Goal: Task Accomplishment & Management: Manage account settings

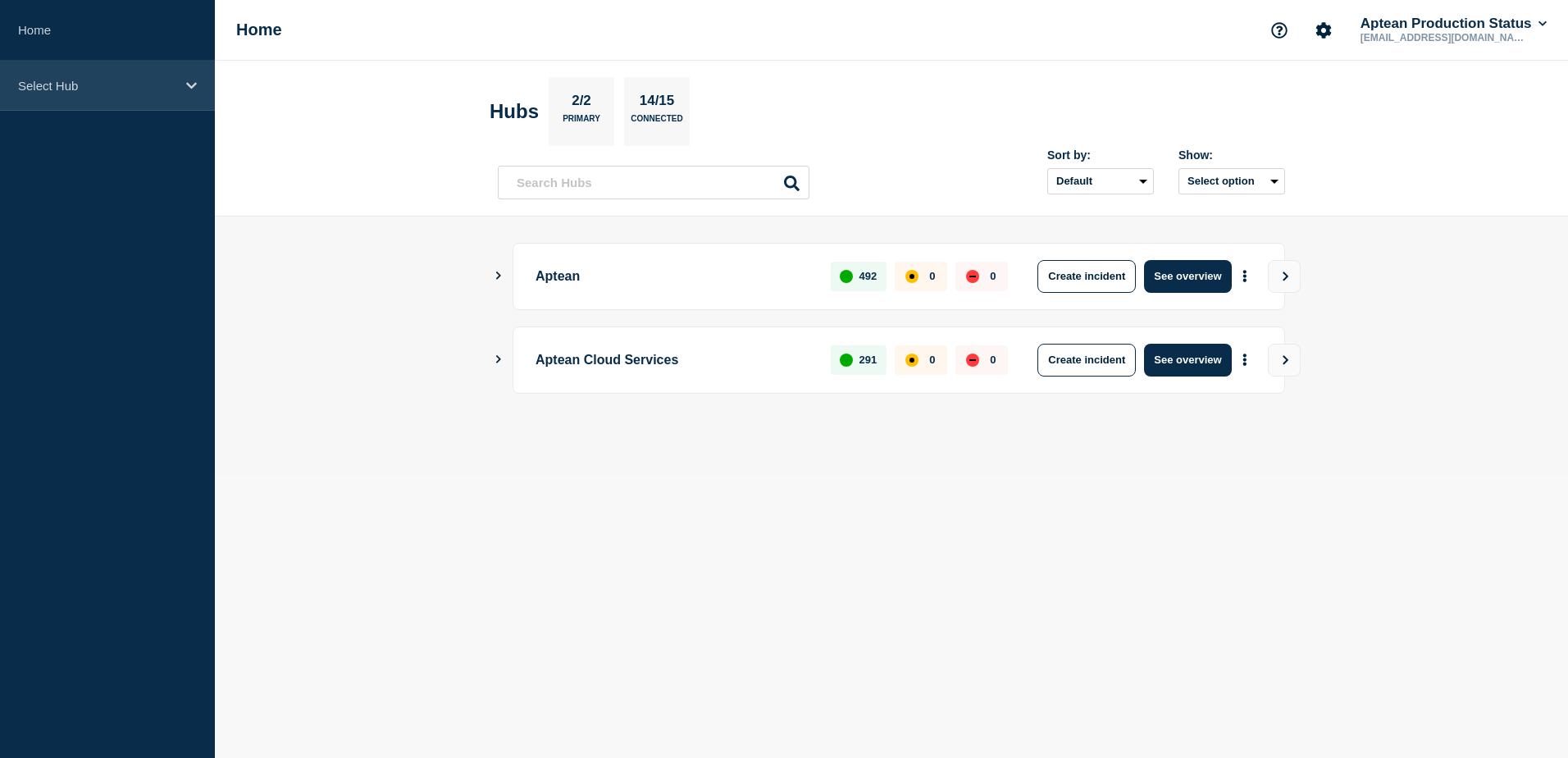
click at [176, 88] on div "Select Hub" at bounding box center [107, 86] width 215 height 50
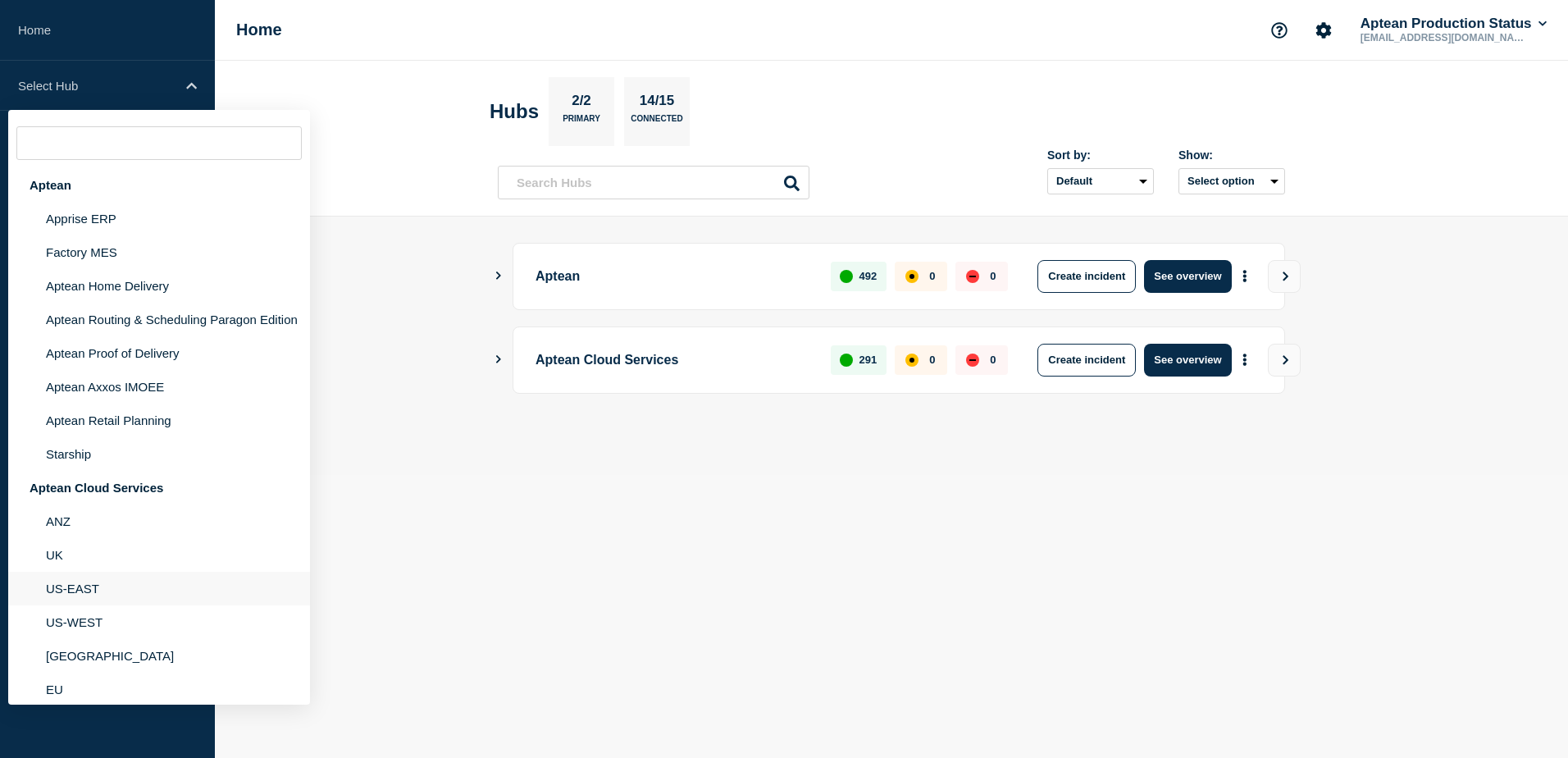
click at [95, 588] on li "US-EAST" at bounding box center [159, 588] width 302 height 34
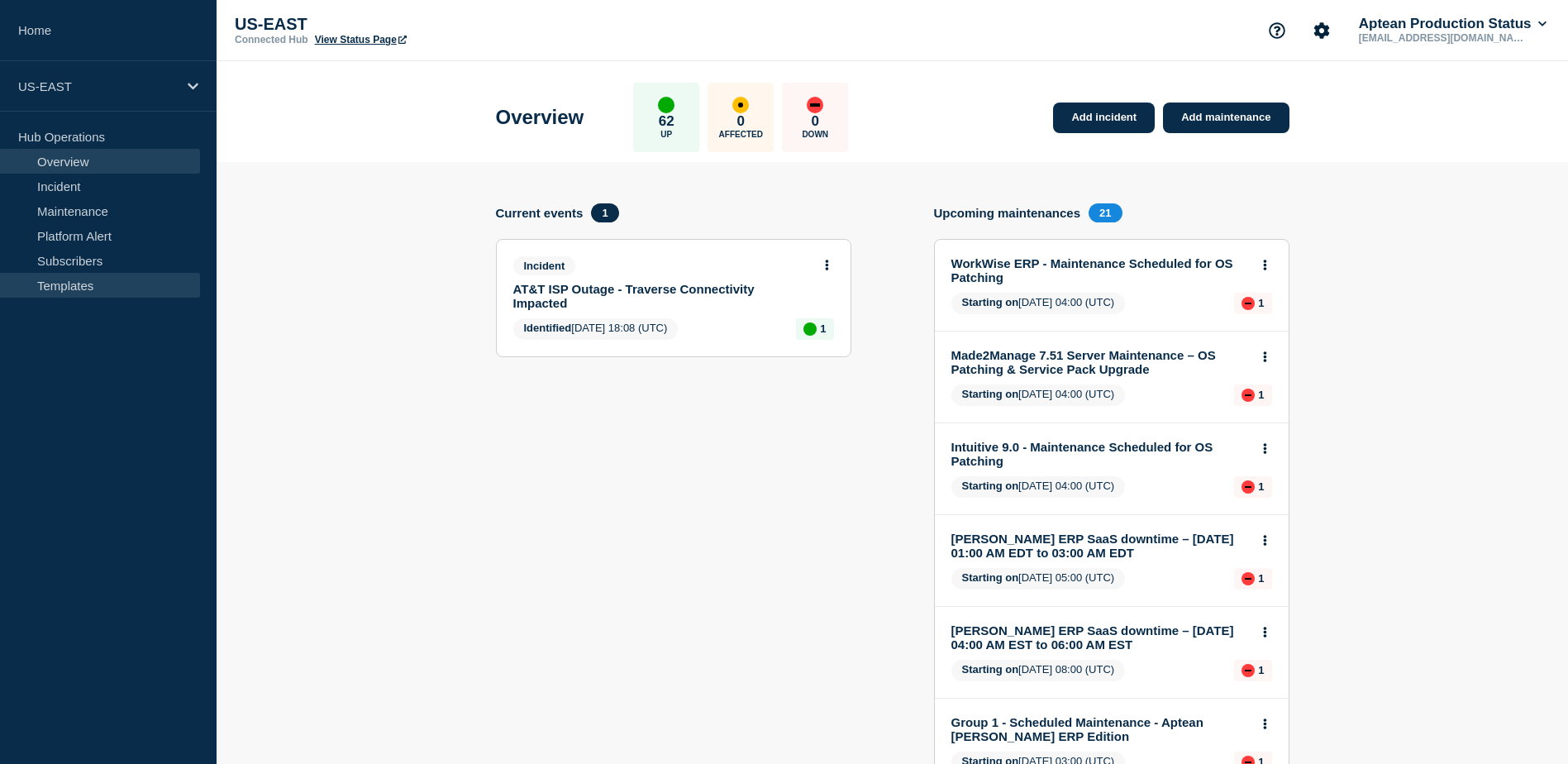
click at [55, 285] on link "Templates" at bounding box center [100, 286] width 200 height 25
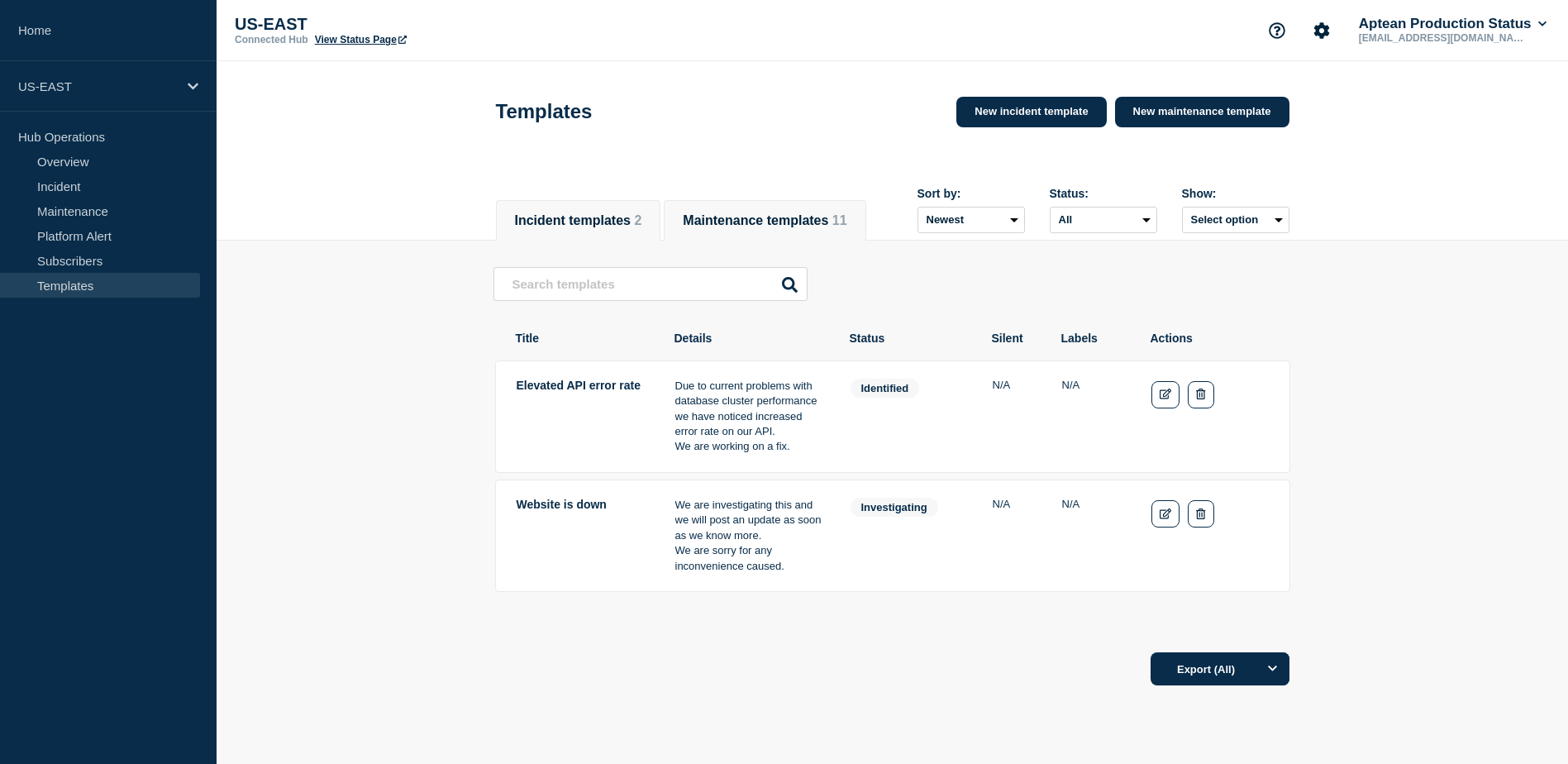
click at [784, 214] on button "Maintenance templates 11" at bounding box center [765, 221] width 164 height 15
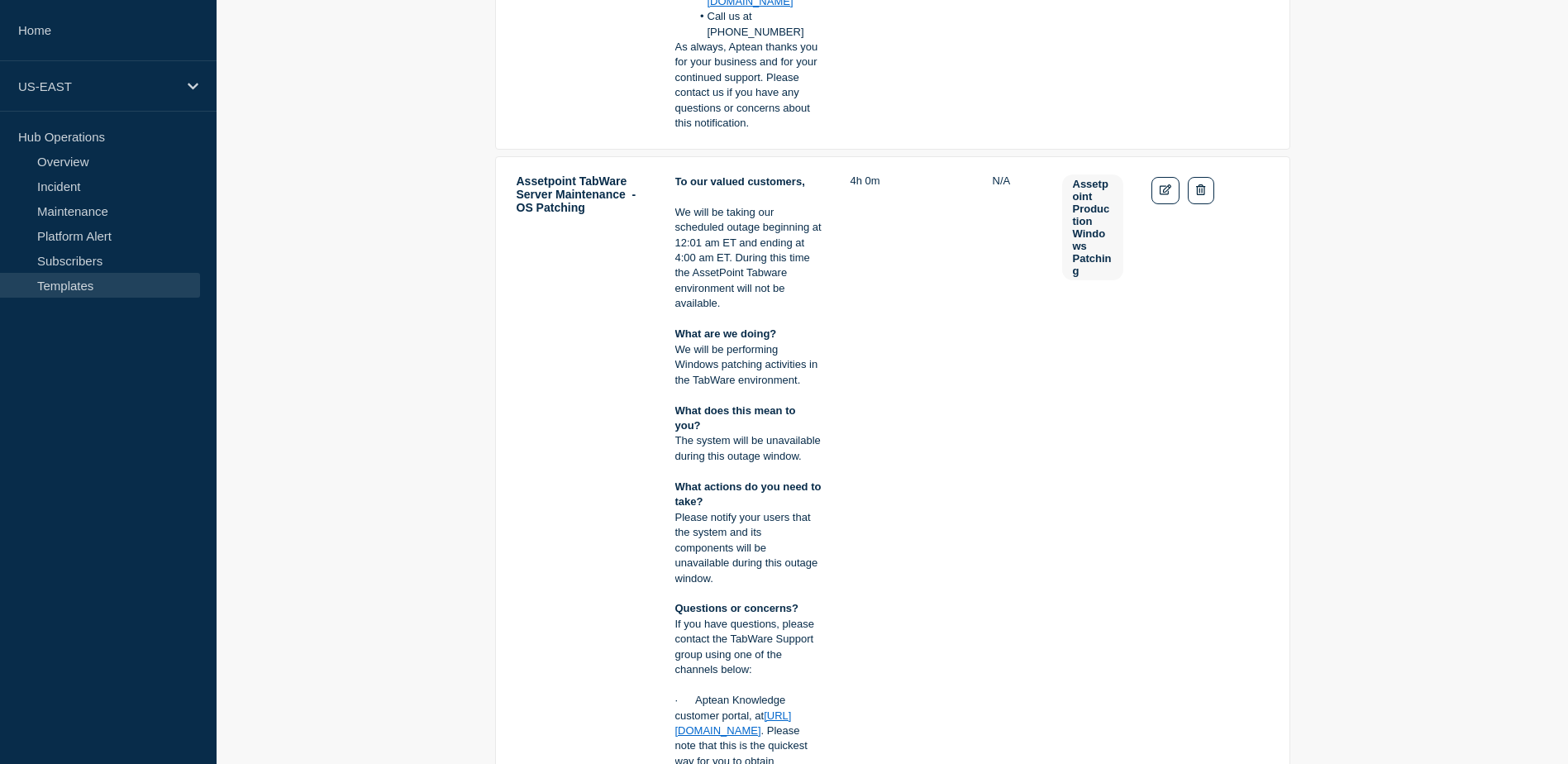
scroll to position [6778, 0]
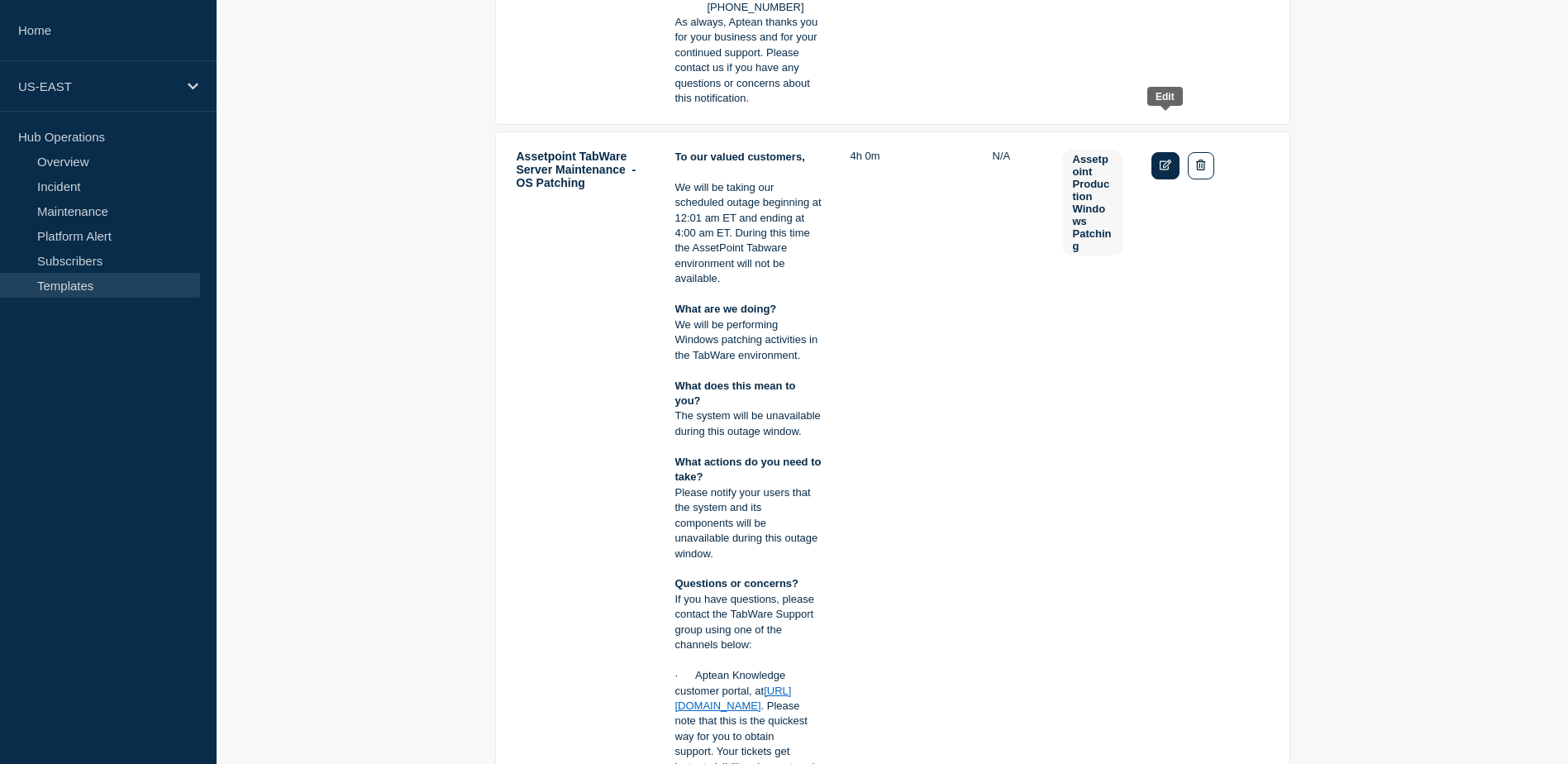
click at [1174, 152] on link "Edit" at bounding box center [1166, 166] width 29 height 27
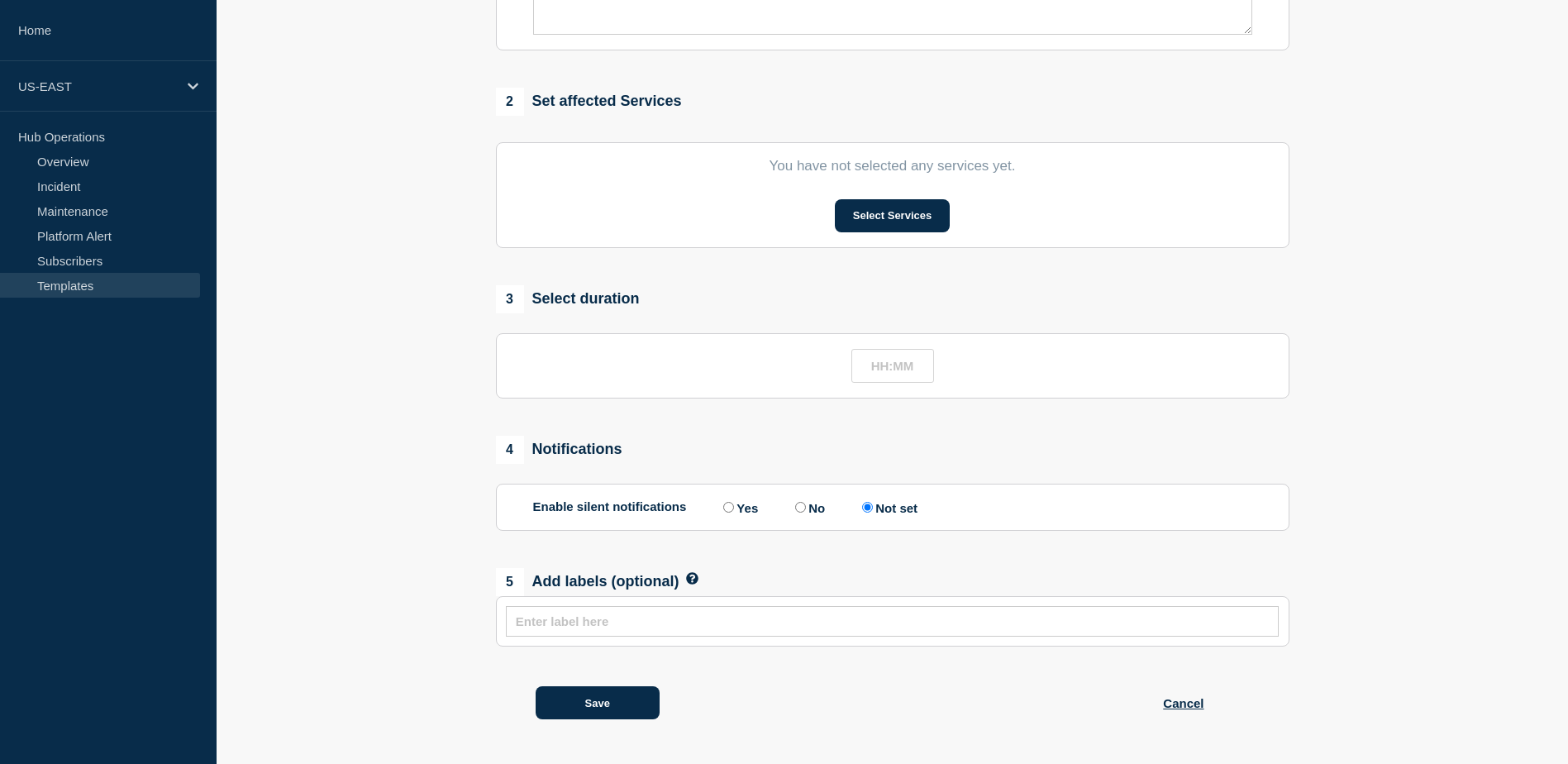
type input "Assetpoint TabWare Server Maintenance - OS Patching"
type input "04:00"
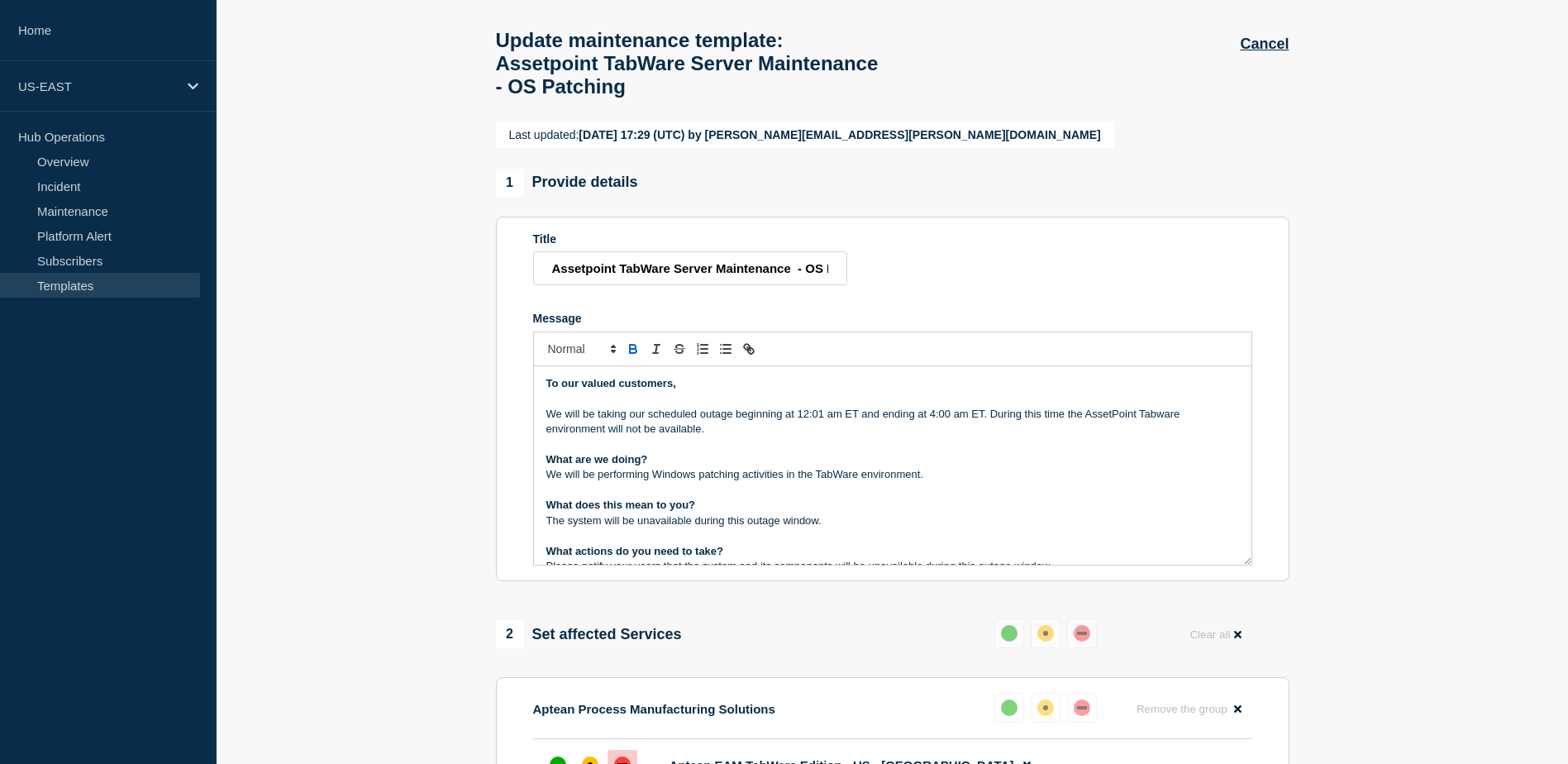
scroll to position [32, 0]
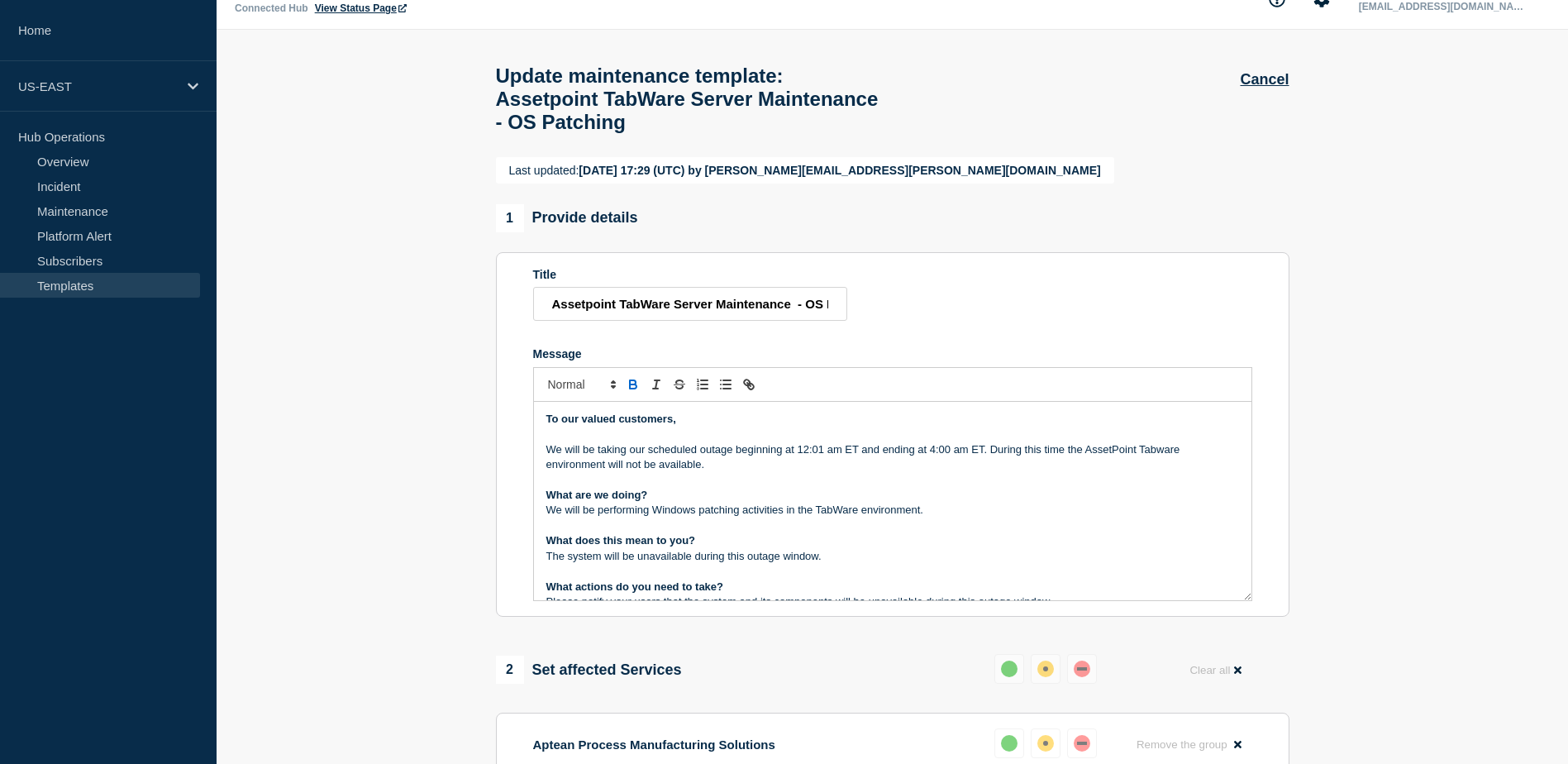
click at [893, 487] on p "Message" at bounding box center [892, 479] width 693 height 15
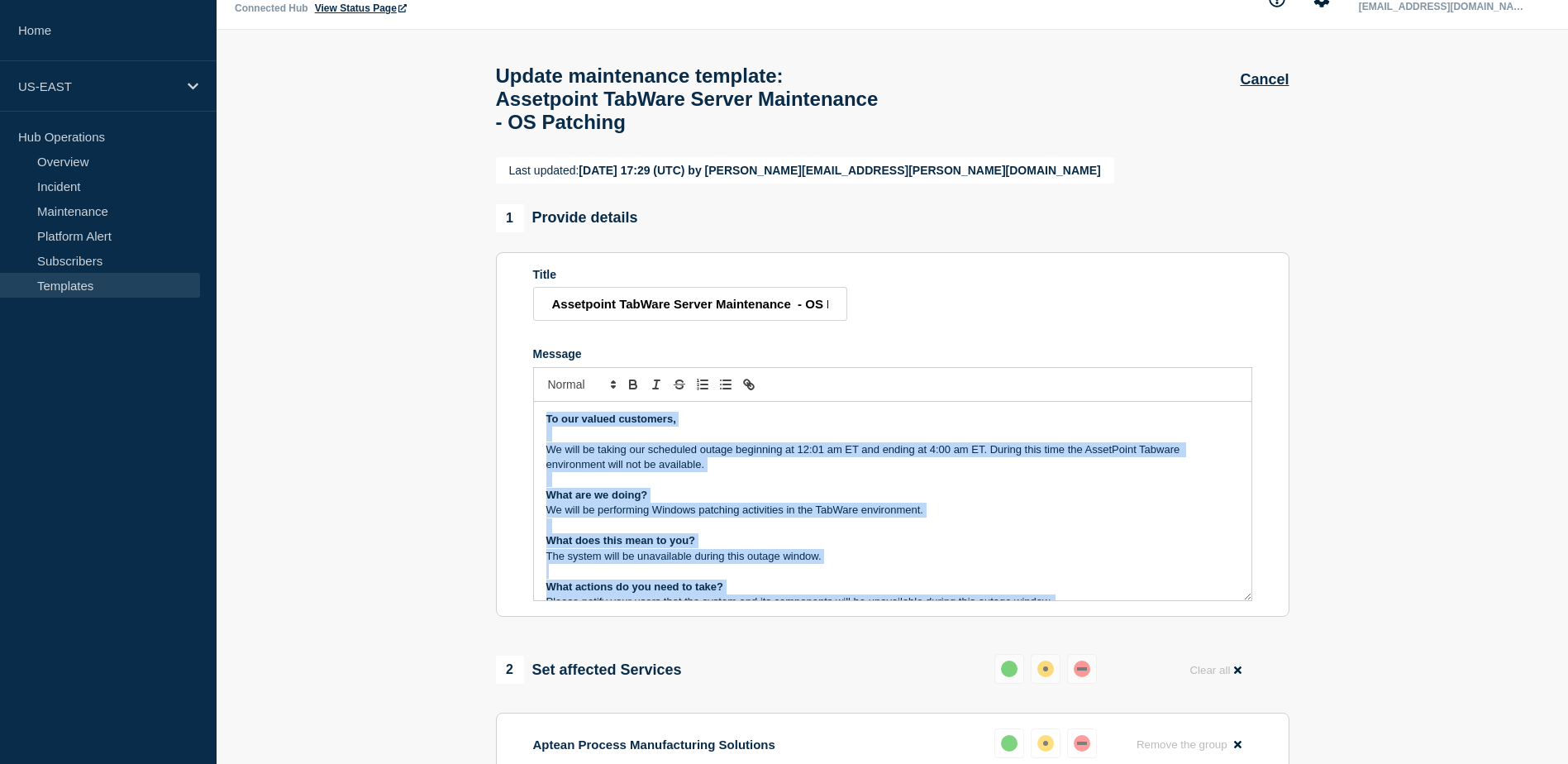
copy div "Lo ips dolors ametconse, Ad elit se doeius tem incididun utlabo etdolorem al 85…"
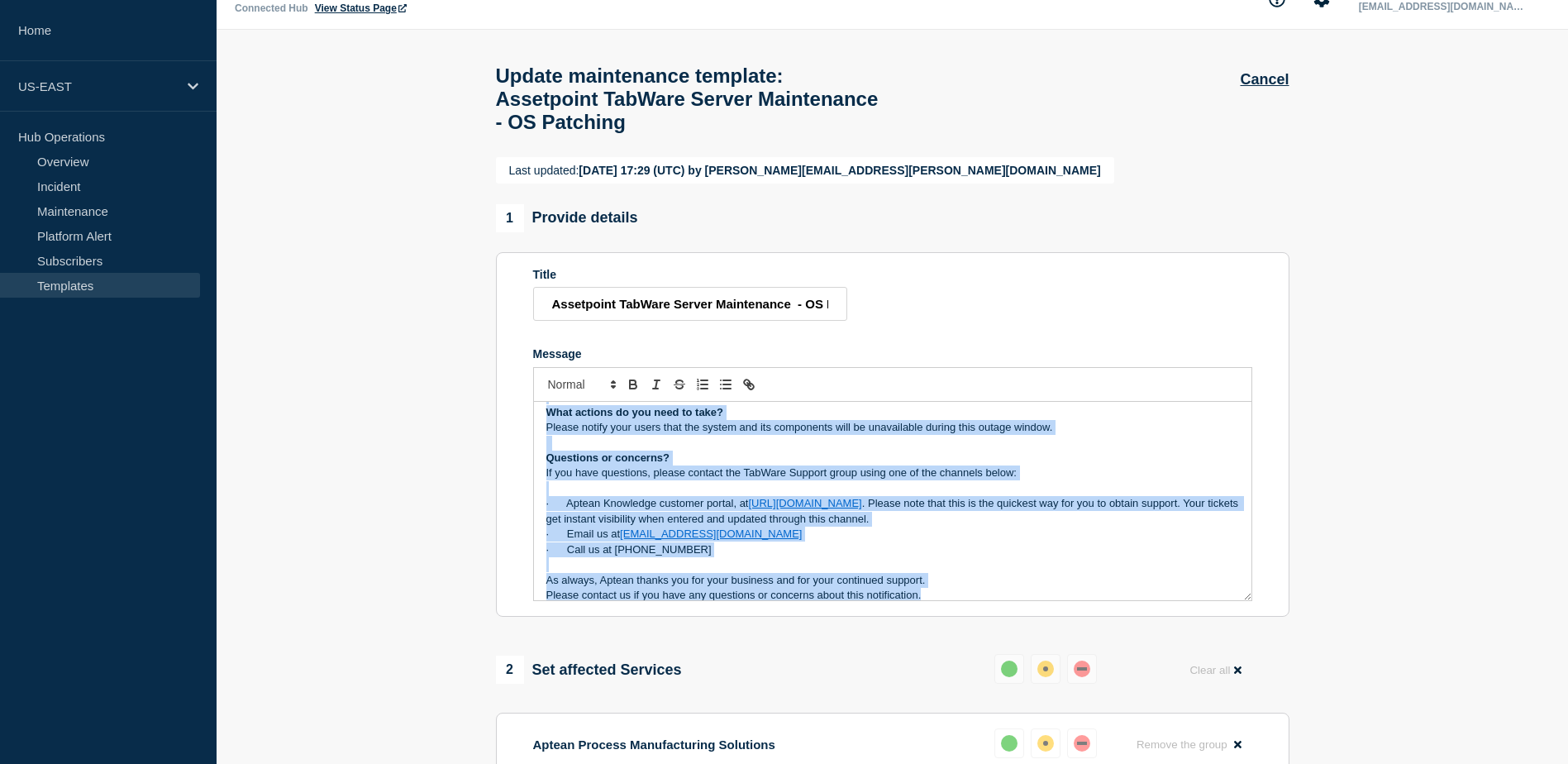
scroll to position [187, 0]
